Goal: Transaction & Acquisition: Purchase product/service

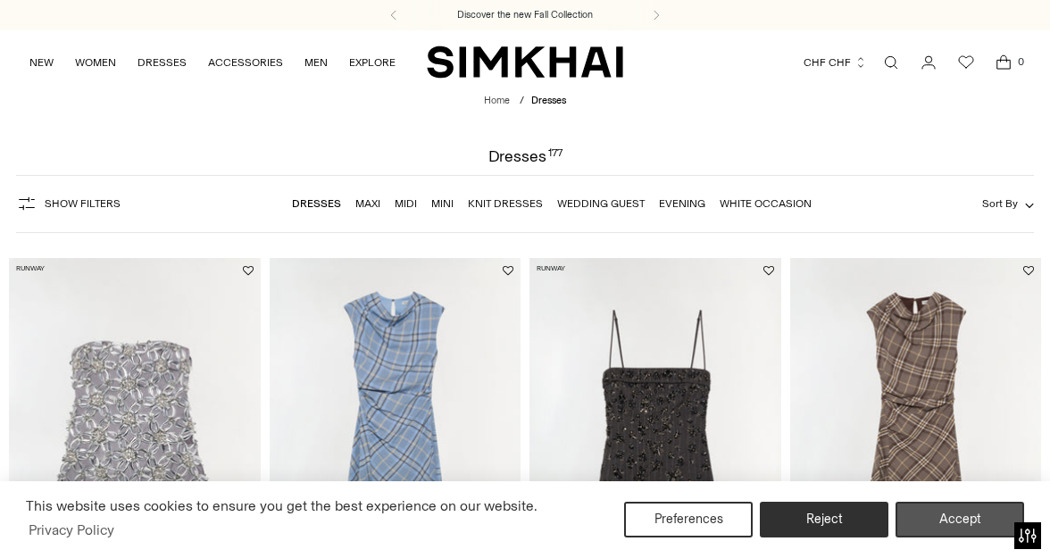
click at [959, 525] on button "Accept" at bounding box center [960, 520] width 129 height 36
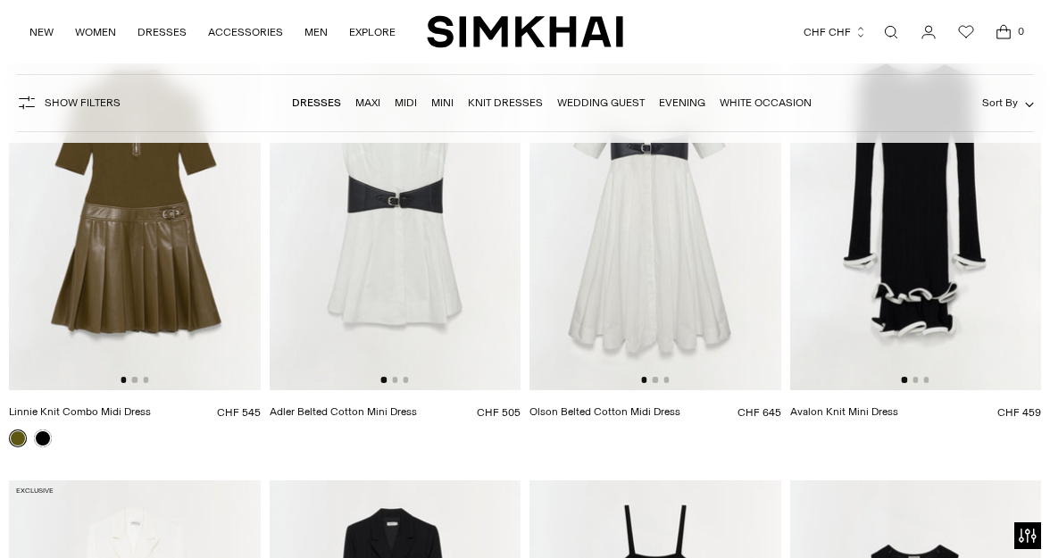
scroll to position [5387, 0]
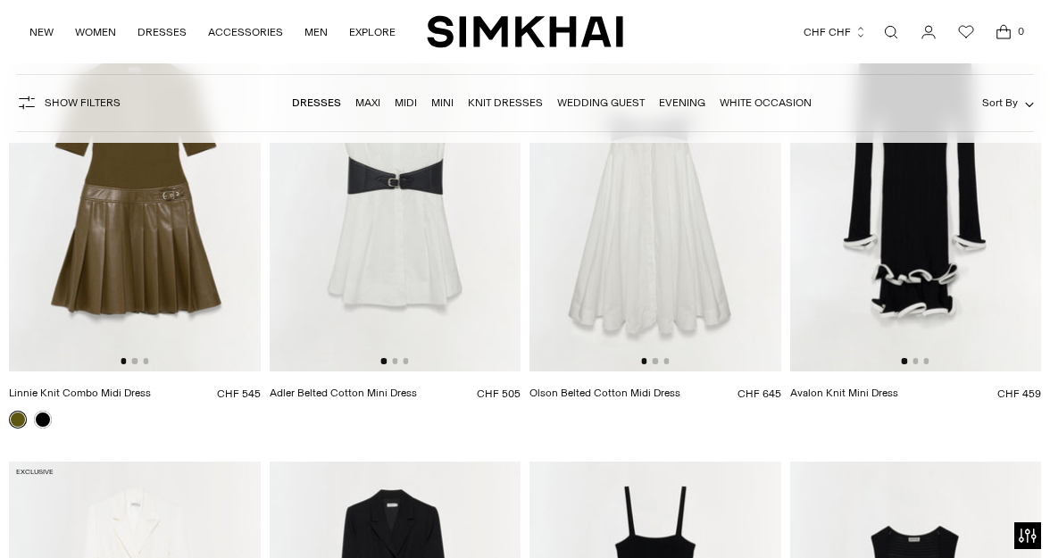
click at [180, 291] on img at bounding box center [135, 183] width 252 height 377
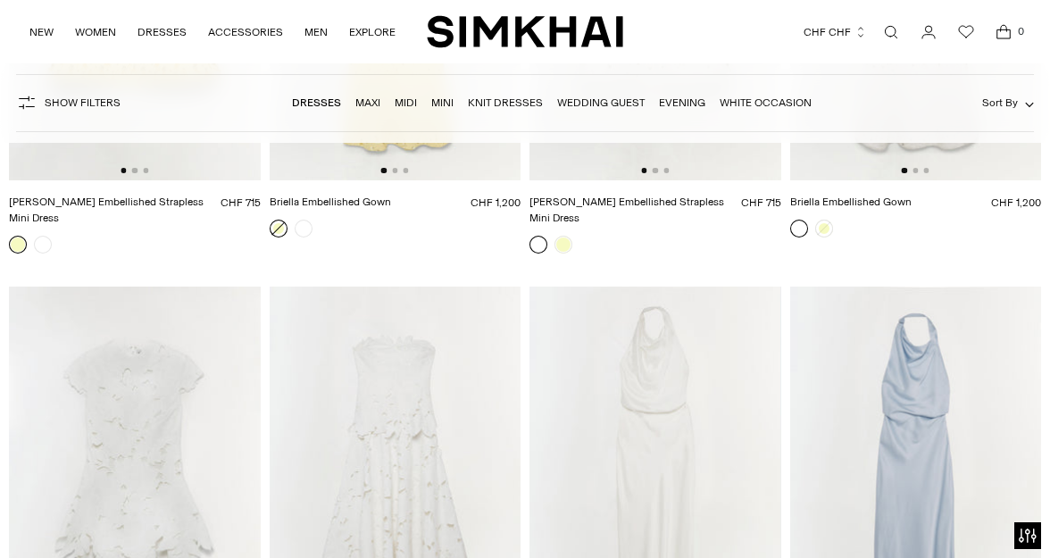
scroll to position [8424, 0]
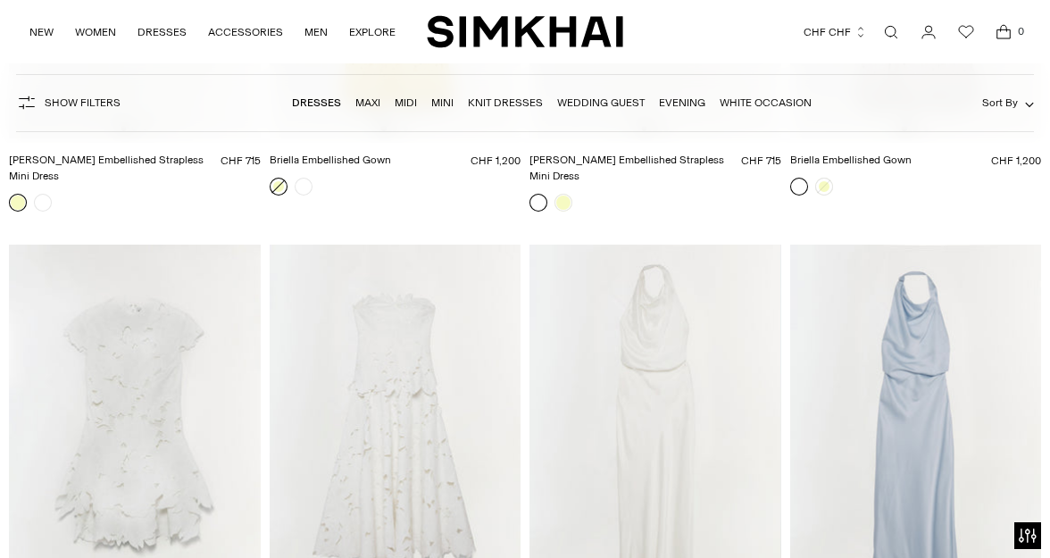
click at [600, 102] on link "Wedding Guest" at bounding box center [601, 102] width 88 height 13
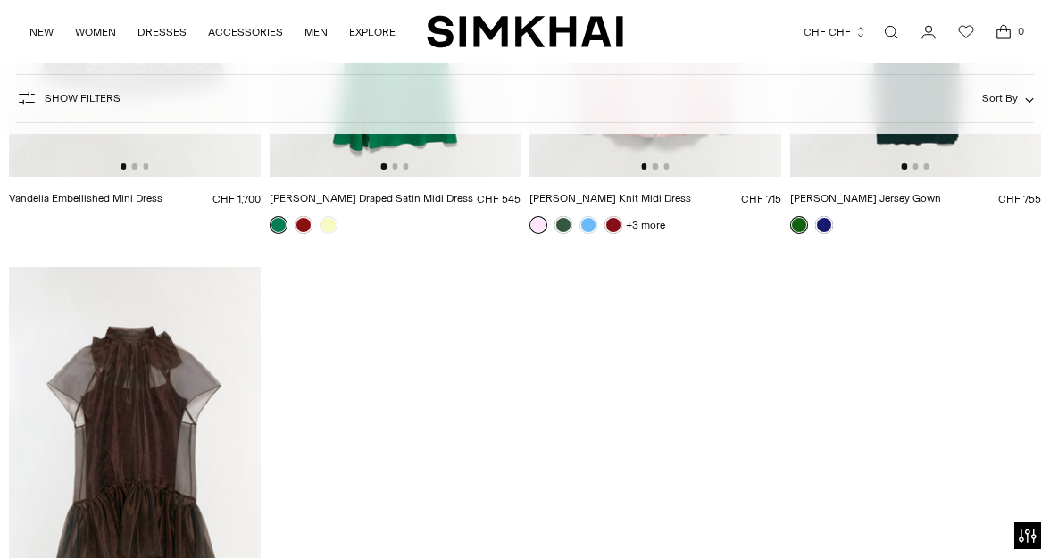
scroll to position [13249, 0]
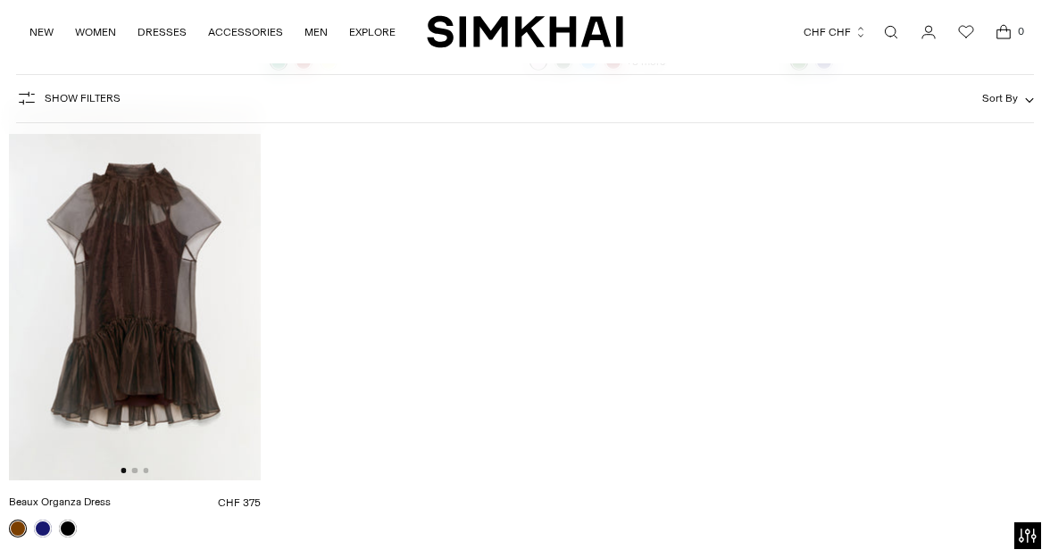
click at [183, 241] on img at bounding box center [135, 292] width 252 height 377
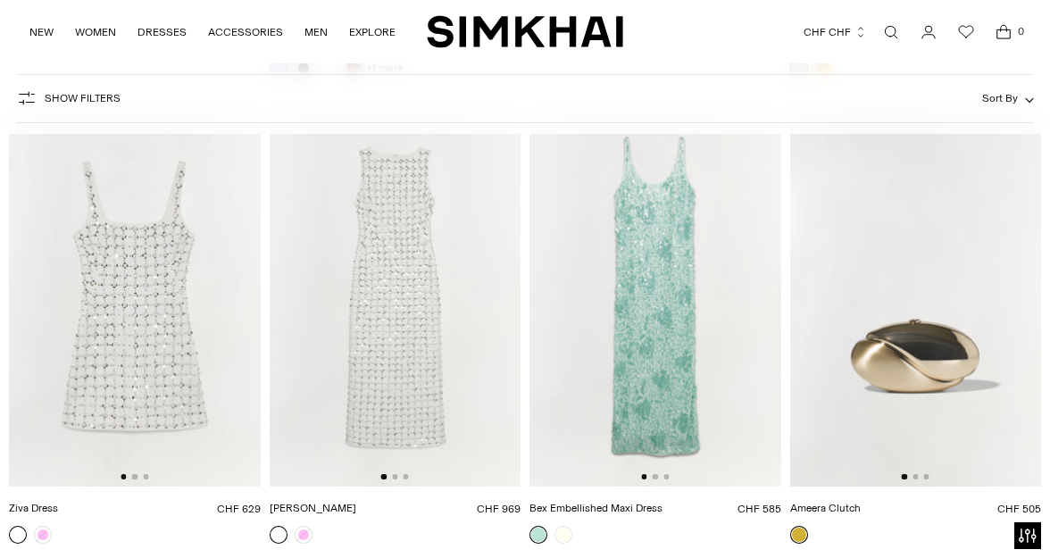
scroll to position [10447, 0]
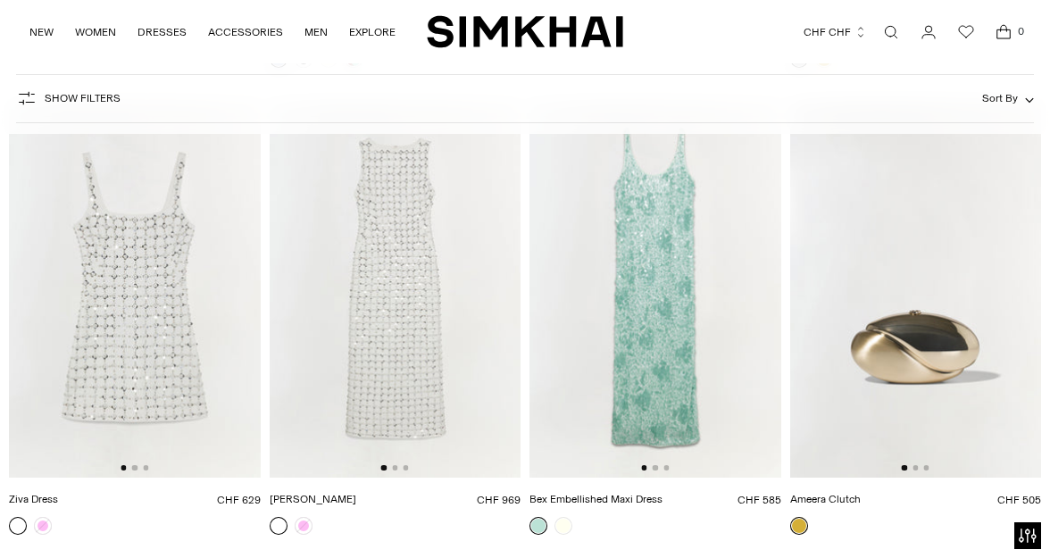
click at [113, 376] on img at bounding box center [135, 289] width 252 height 377
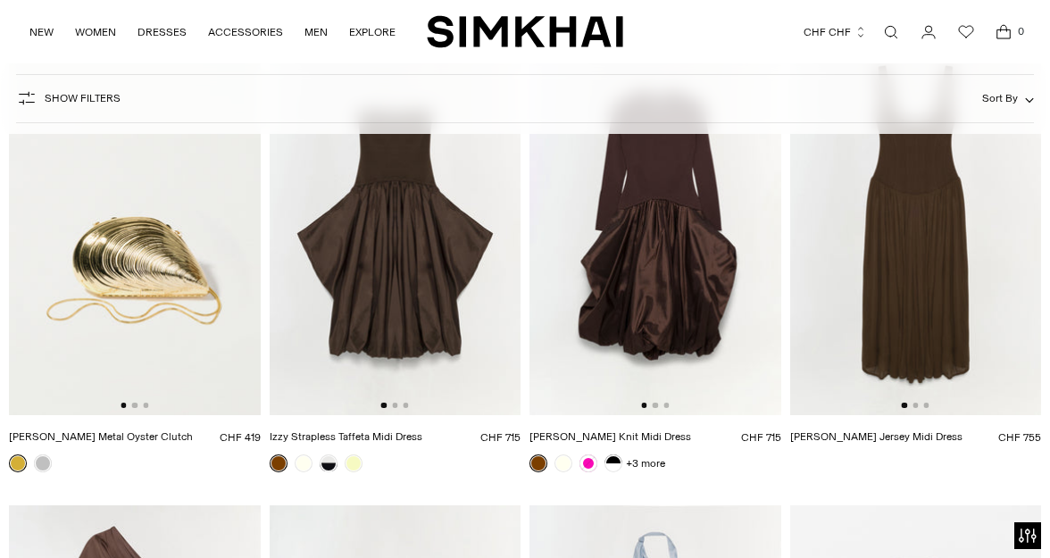
scroll to position [7708, 0]
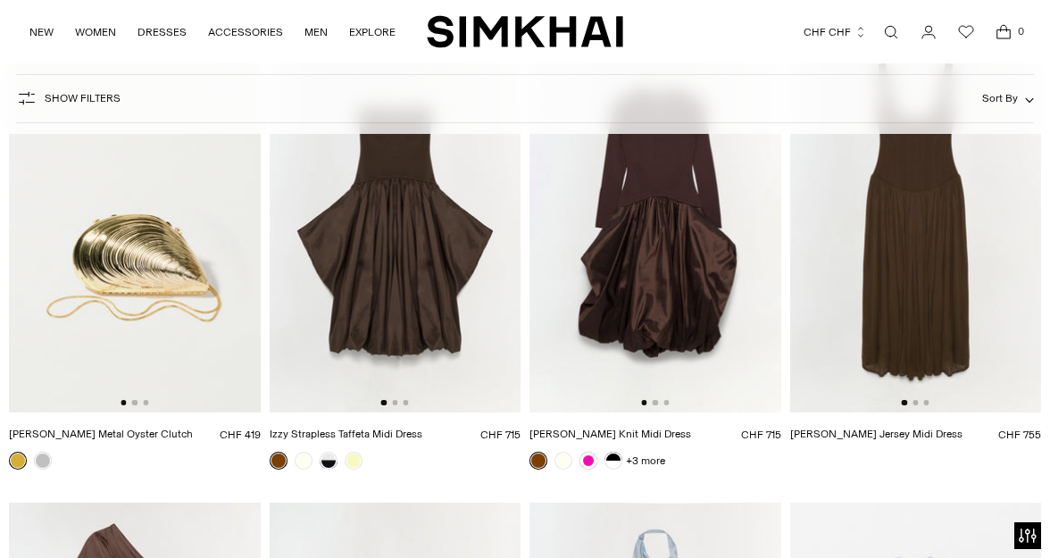
click at [417, 340] on img at bounding box center [396, 224] width 252 height 377
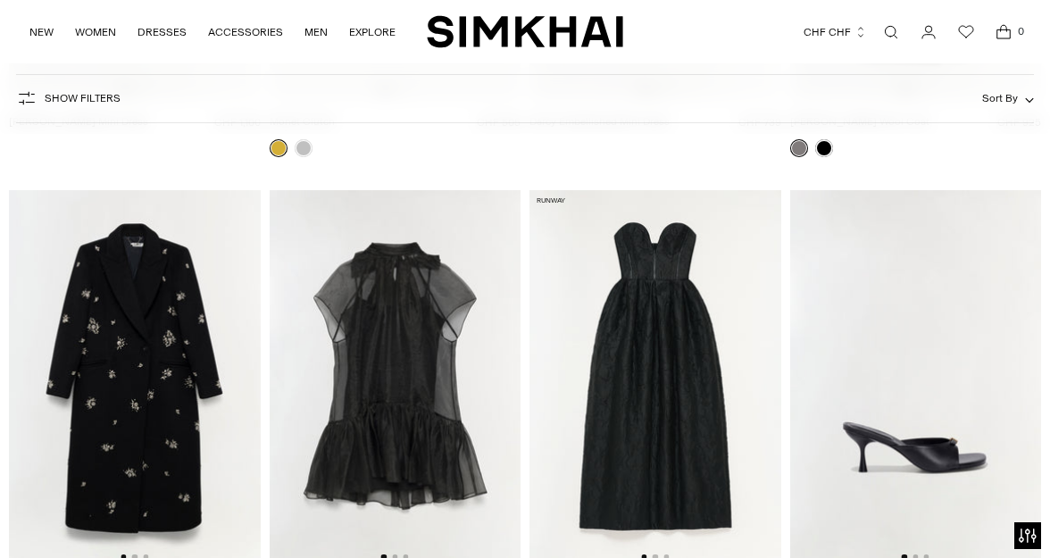
scroll to position [4264, 0]
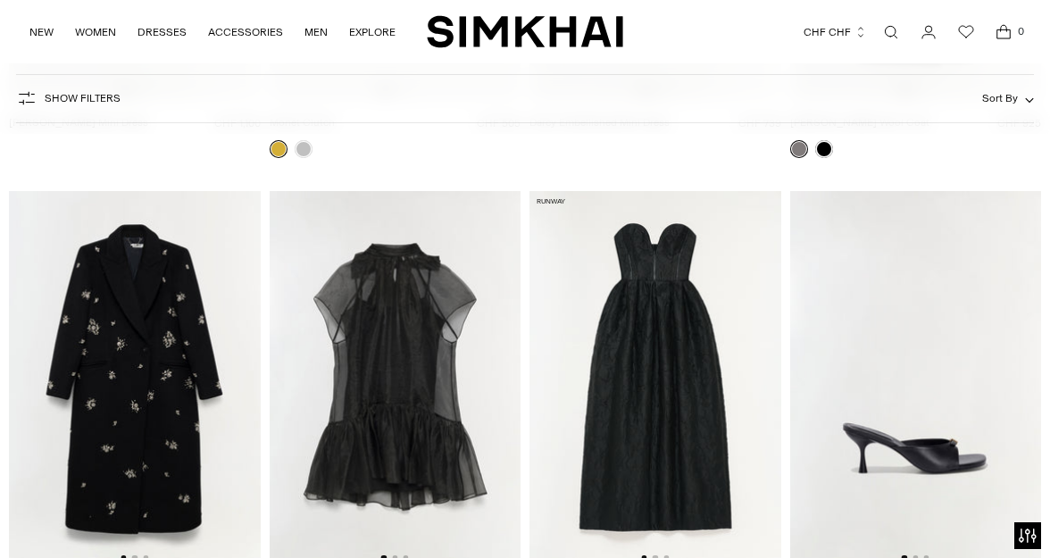
click at [729, 387] on img at bounding box center [656, 379] width 252 height 377
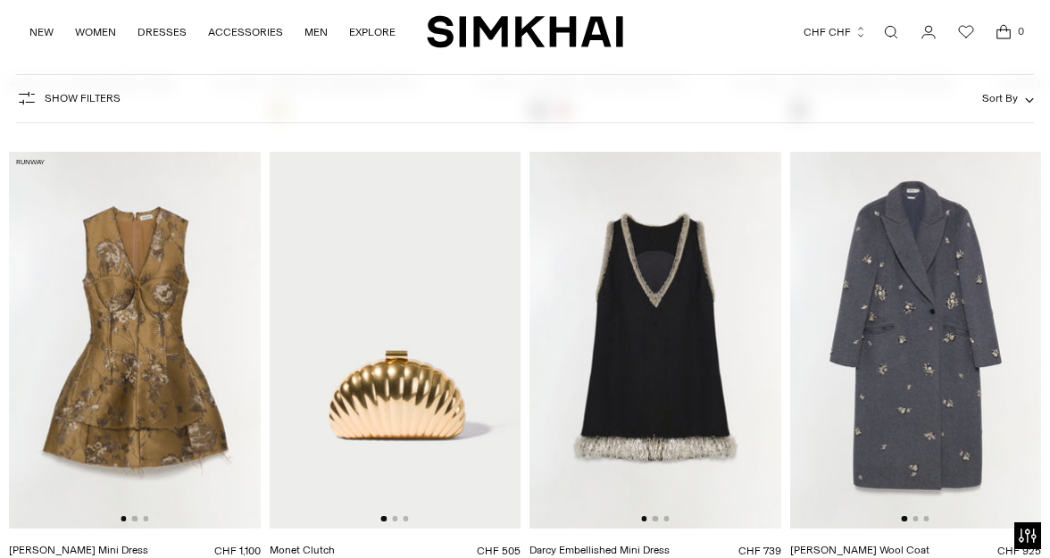
scroll to position [3833, 0]
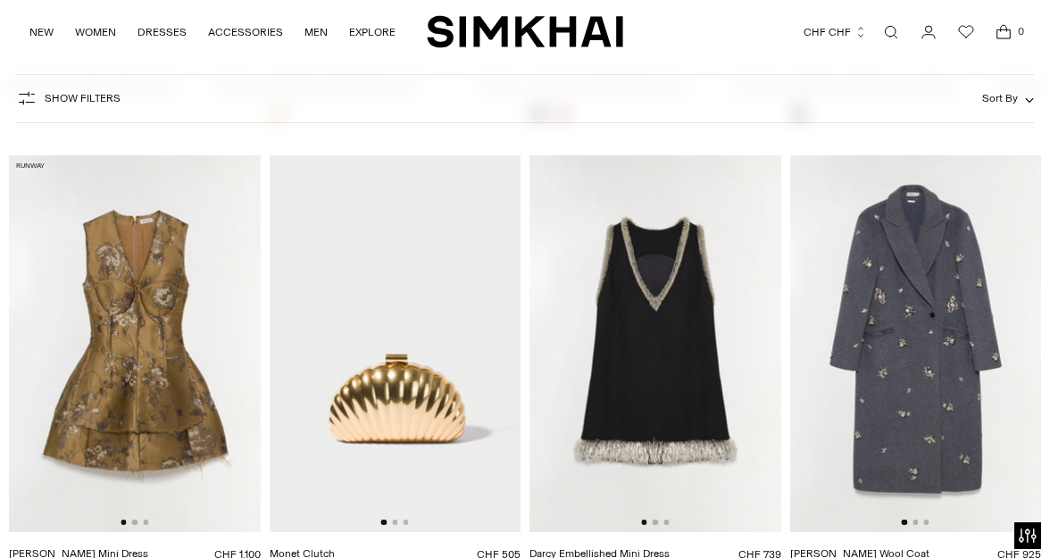
click at [704, 372] on img at bounding box center [656, 343] width 252 height 377
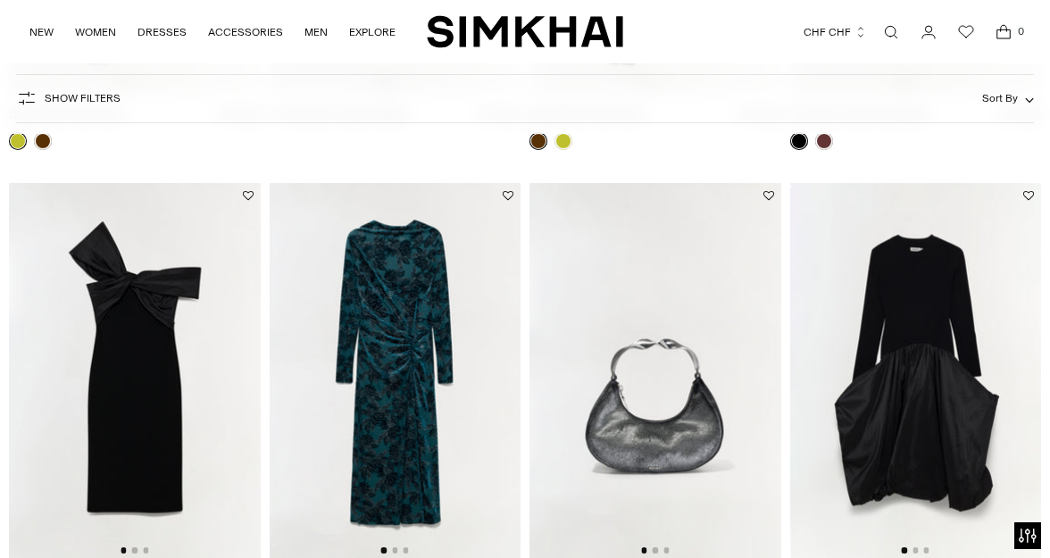
scroll to position [999, 0]
